Goal: Navigation & Orientation: Find specific page/section

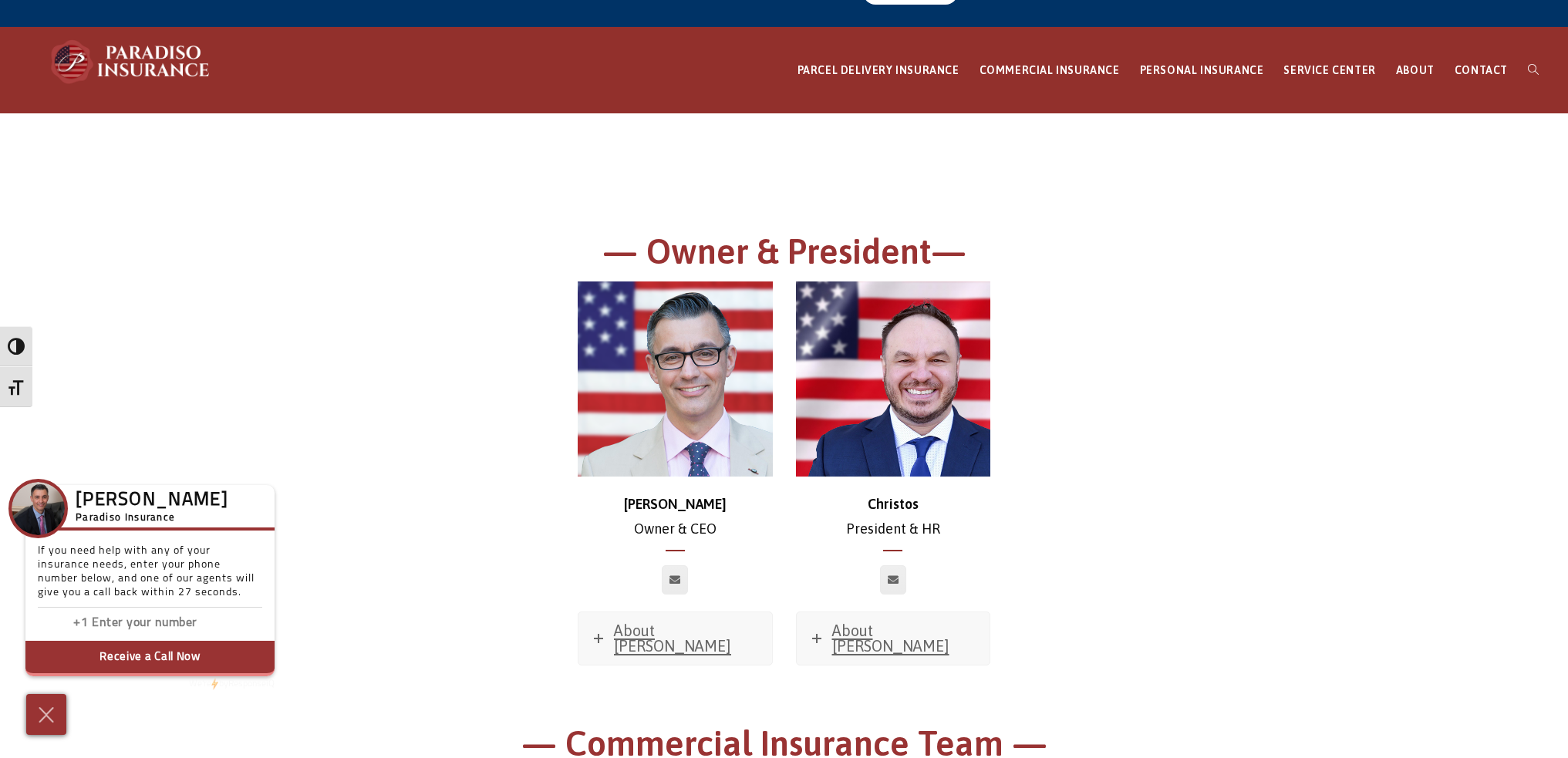
scroll to position [77, 0]
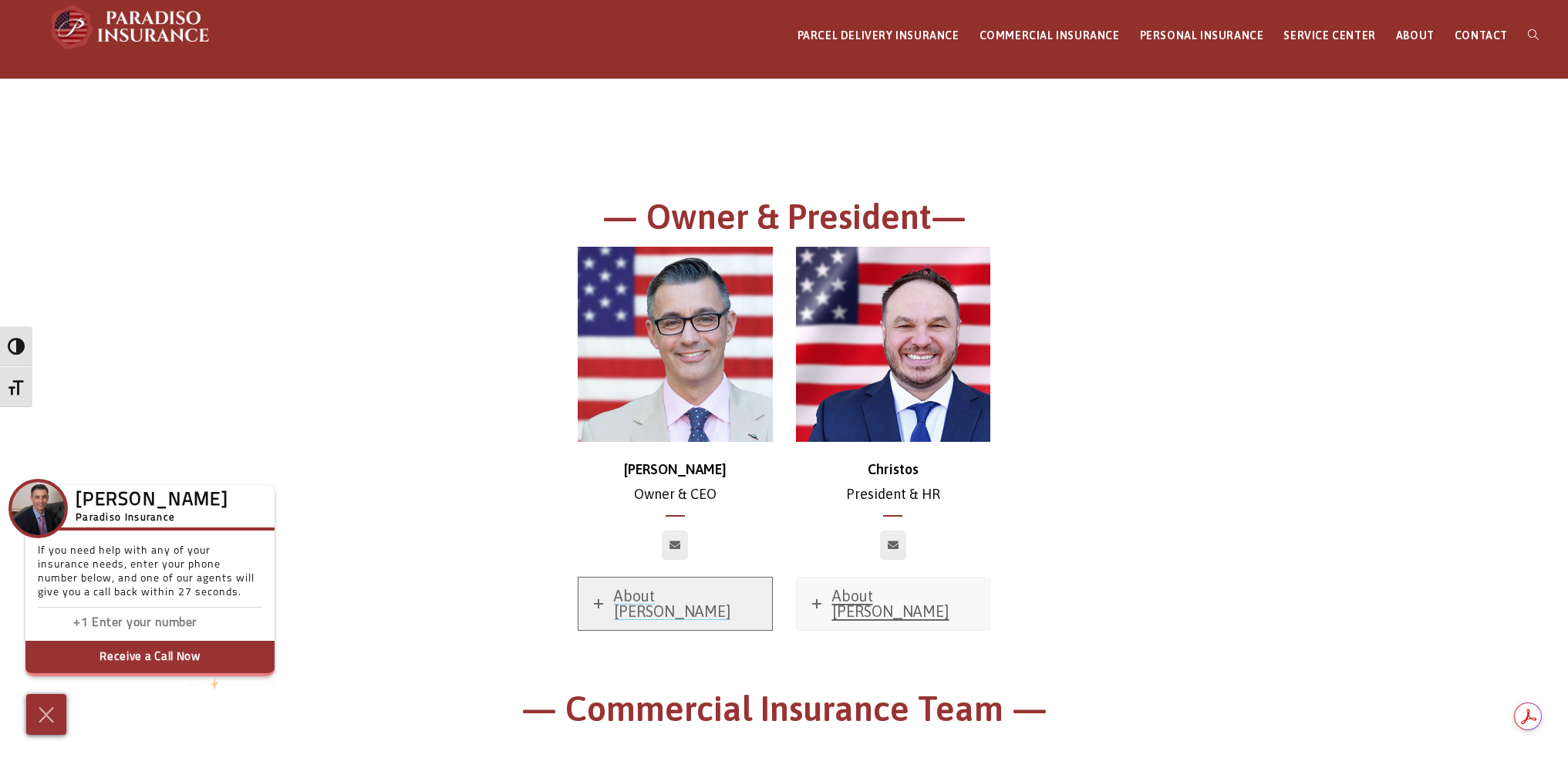
click at [691, 592] on span "About [PERSON_NAME]" at bounding box center [672, 603] width 117 height 34
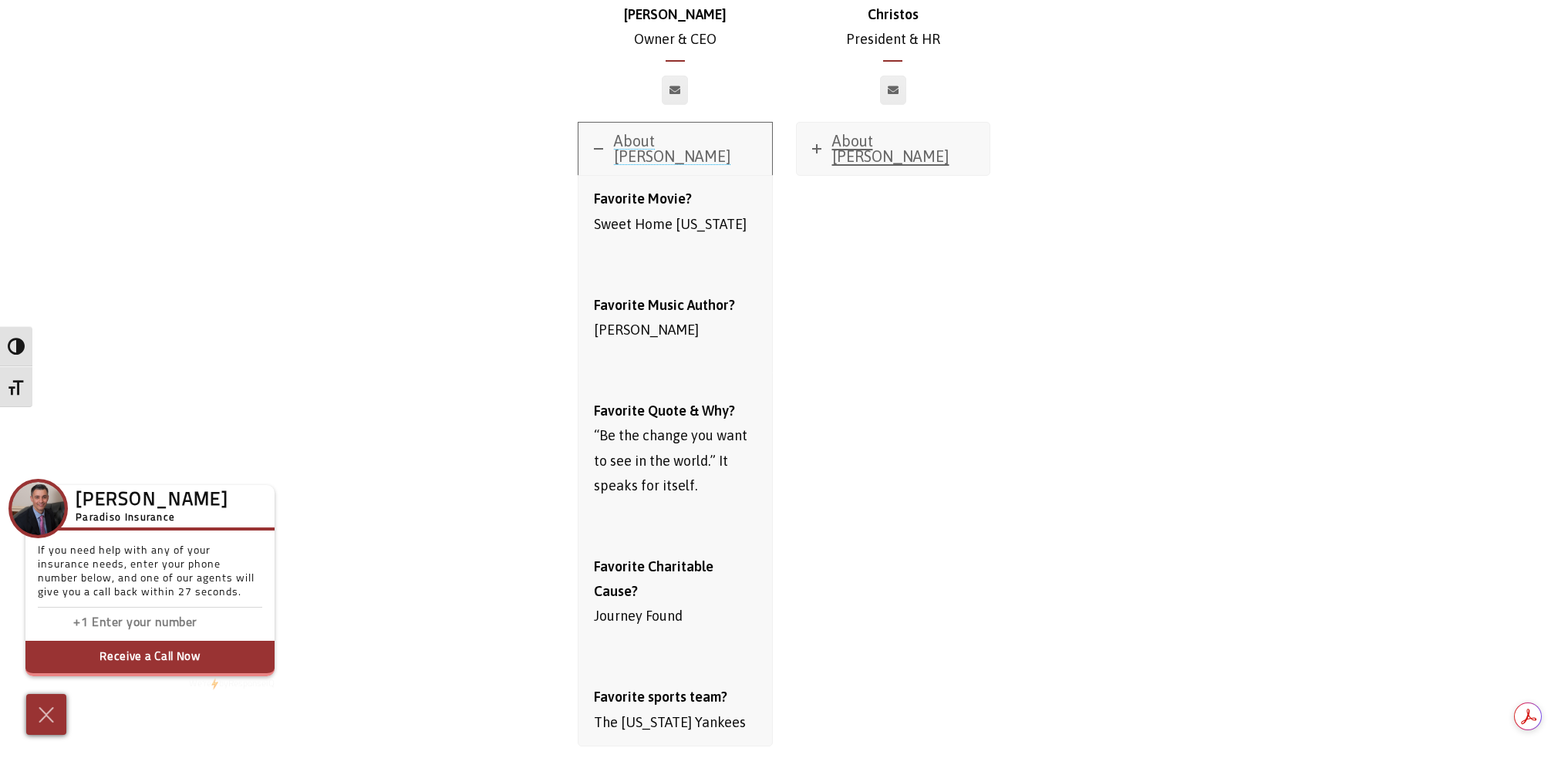
scroll to position [232, 0]
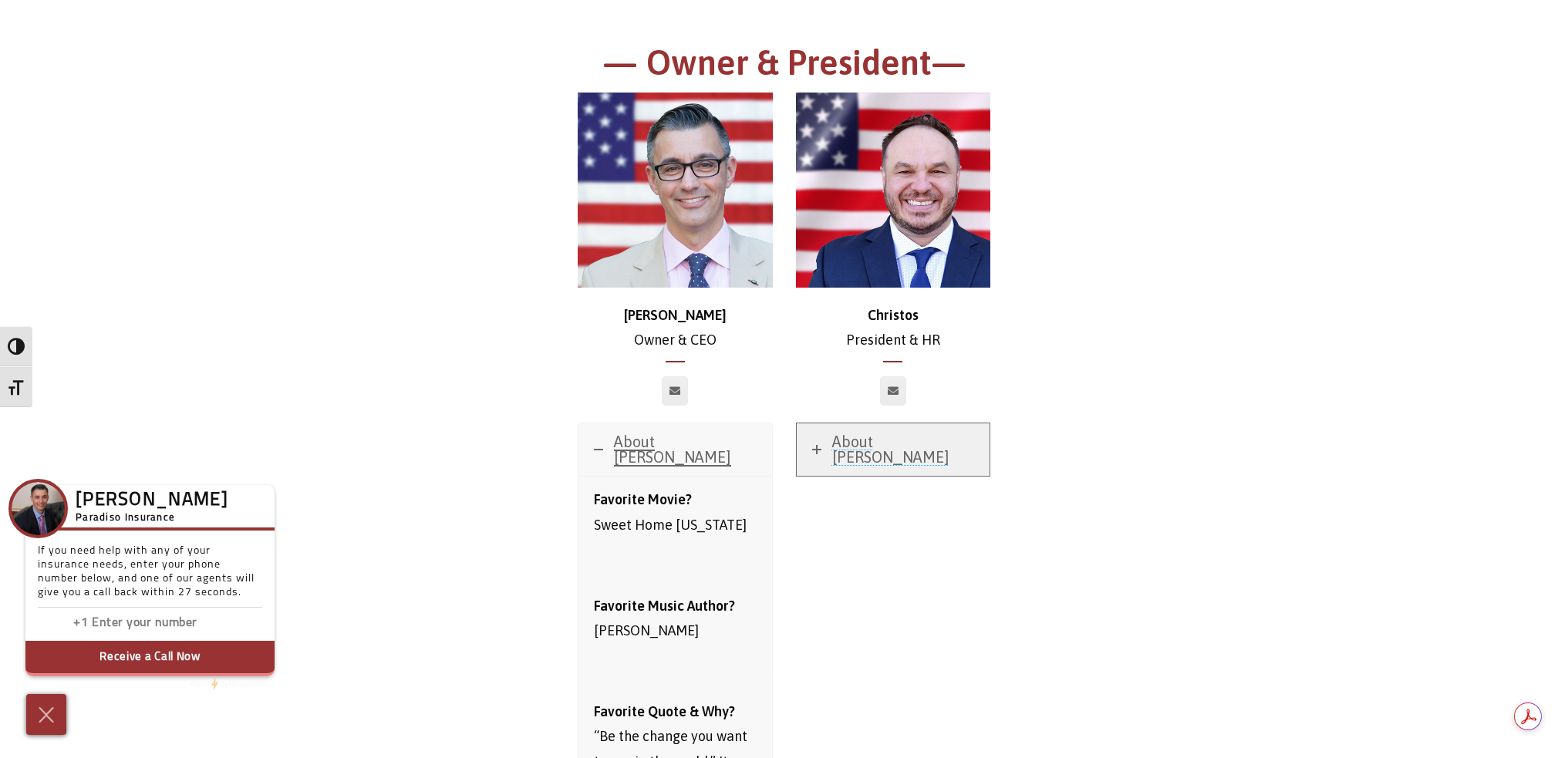
click at [889, 448] on span "About [PERSON_NAME]" at bounding box center [890, 449] width 117 height 34
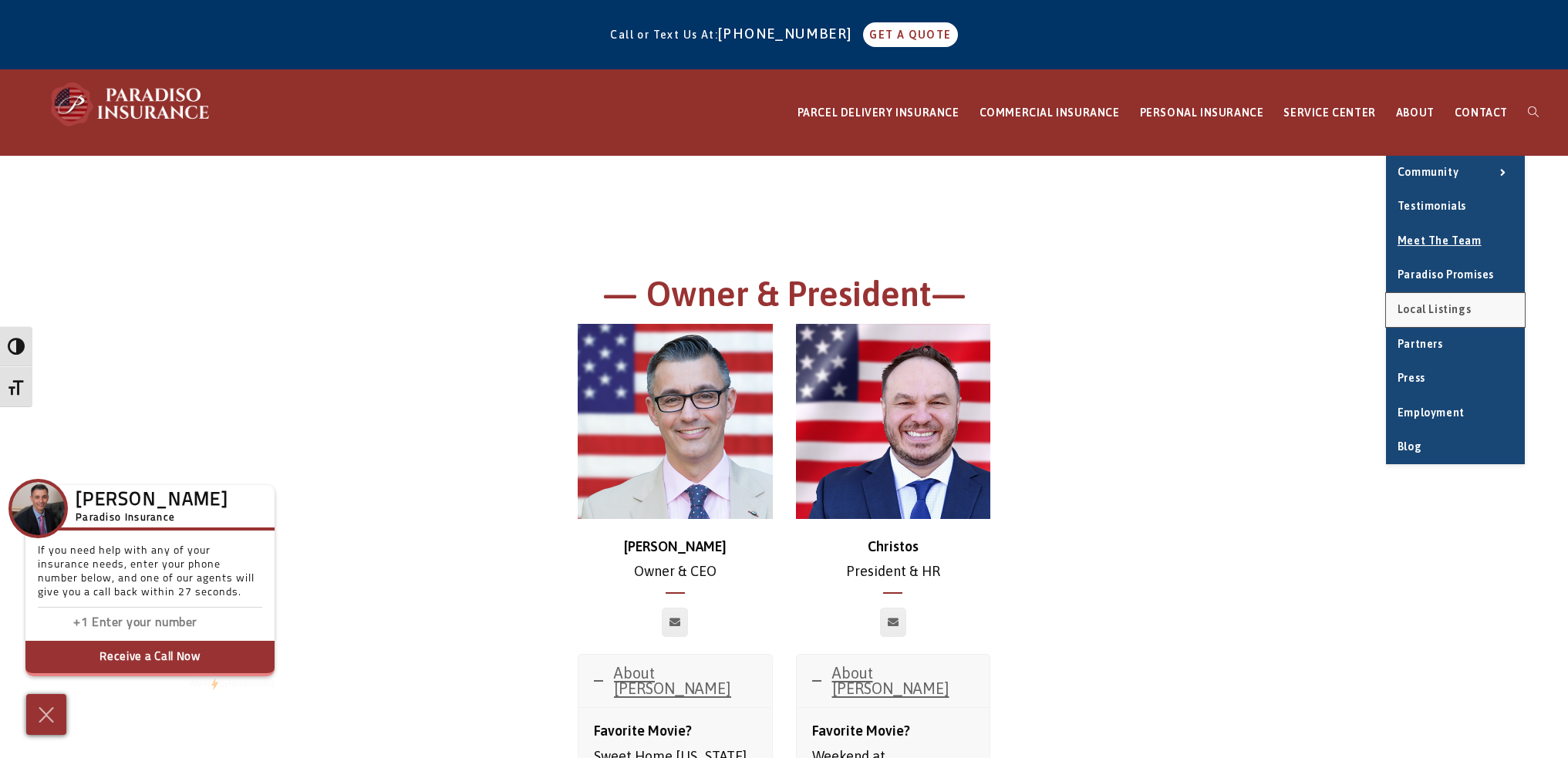
click at [1462, 304] on span "Local Listings" at bounding box center [1434, 309] width 74 height 12
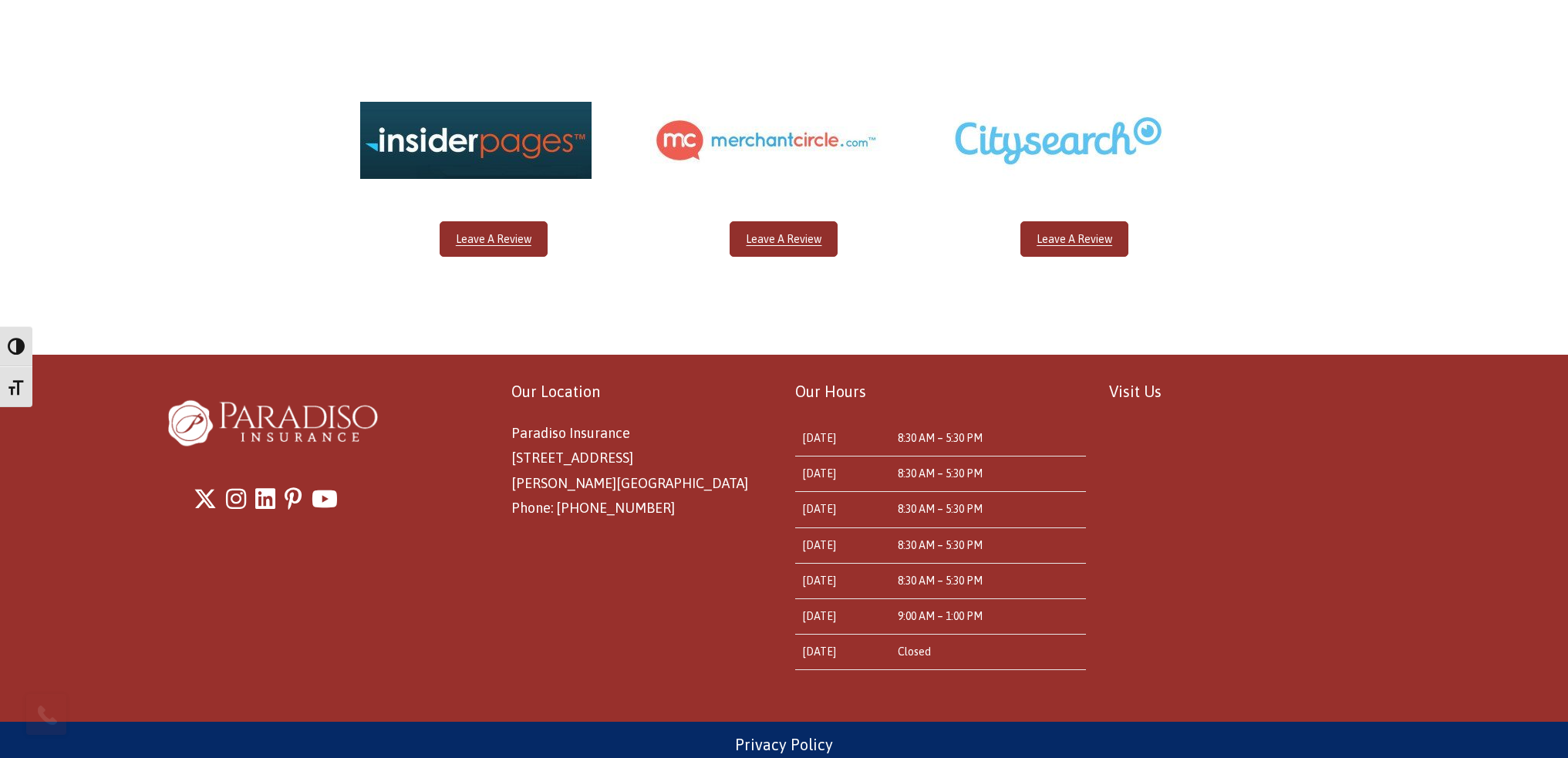
scroll to position [786, 0]
